Goal: Navigation & Orientation: Understand site structure

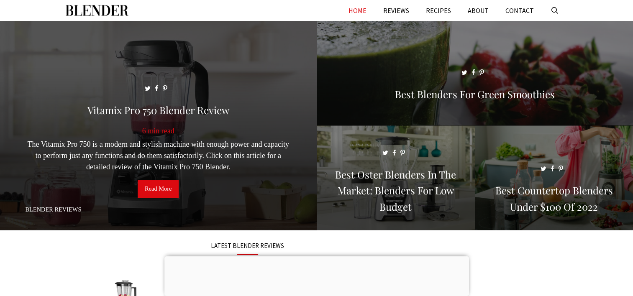
click at [159, 190] on link "Read More" at bounding box center [158, 189] width 41 height 18
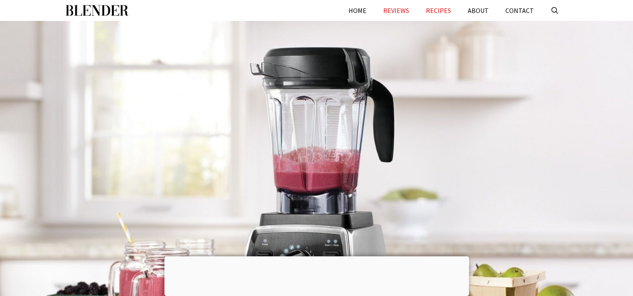
click at [437, 7] on link "RECIPES" at bounding box center [439, 10] width 42 height 21
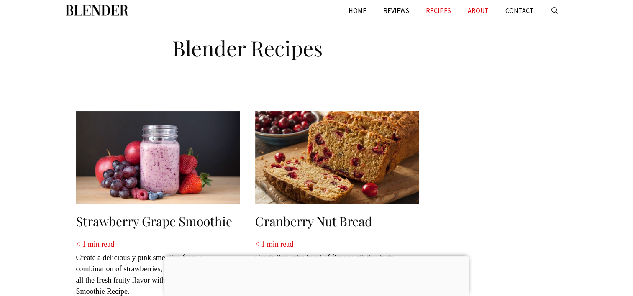
click at [484, 10] on link "ABOUT" at bounding box center [478, 10] width 38 height 21
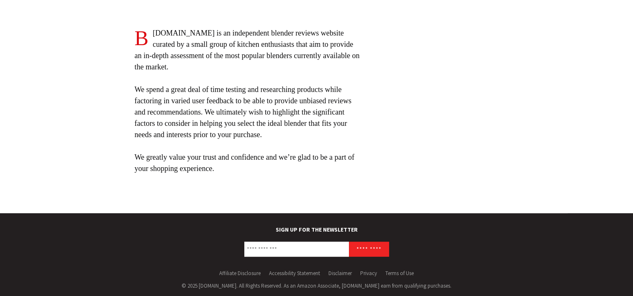
scroll to position [86, 0]
